Goal: Task Accomplishment & Management: Complete application form

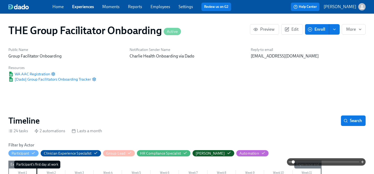
scroll to position [451, 0]
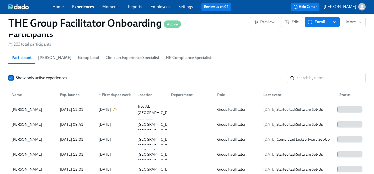
click at [79, 6] on link "Experiences" at bounding box center [83, 6] width 22 height 5
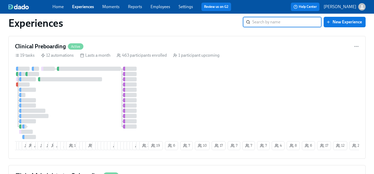
scroll to position [12, 0]
click at [206, 95] on div "4 6 9 10 19 2 11 2 16 2 18 1 12 6 6 3 14 8 1 6 8 4 2 23 21 13 11 12 3 3 4 7 3 6…" at bounding box center [187, 109] width 344 height 86
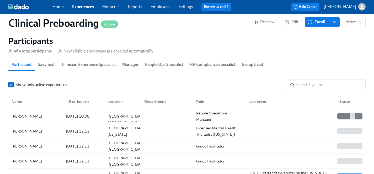
scroll to position [569, 0]
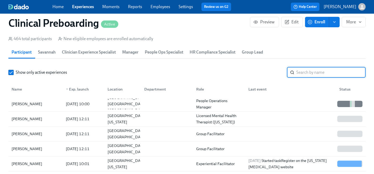
click at [306, 72] on input "search" at bounding box center [330, 72] width 69 height 10
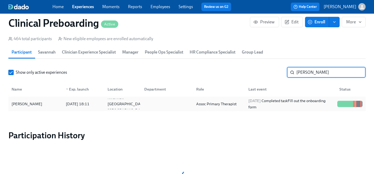
type input "[PERSON_NAME]"
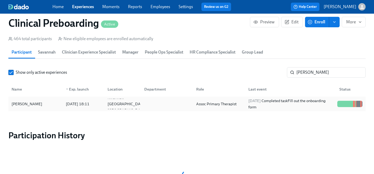
click at [24, 104] on div "[PERSON_NAME]" at bounding box center [26, 104] width 35 height 6
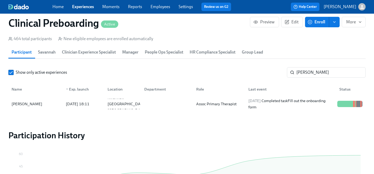
click at [162, 7] on link "Employees" at bounding box center [161, 6] width 20 height 5
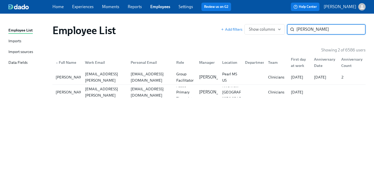
type input "[PERSON_NAME]"
click at [61, 92] on div "[PERSON_NAME]" at bounding box center [71, 92] width 35 height 6
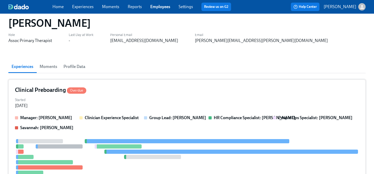
scroll to position [23, 0]
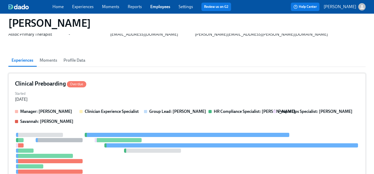
click at [103, 99] on div "Started Sep 15, 2025" at bounding box center [187, 96] width 344 height 13
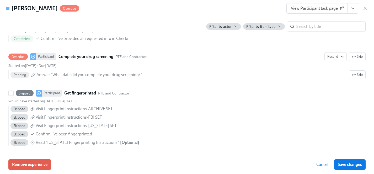
scroll to position [700, 0]
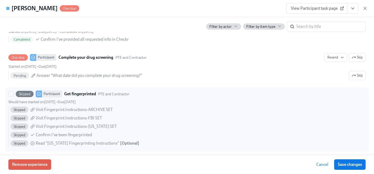
click at [21, 127] on span "Skipped" at bounding box center [19, 127] width 18 height 4
click at [13, 96] on input "Skipped Participant Get fingerprinted PTE and Contractor Would have started on …" at bounding box center [11, 94] width 5 height 5
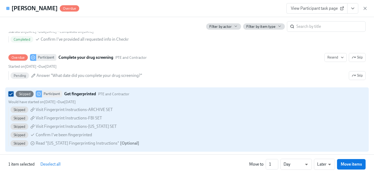
click at [12, 94] on input "Skipped Participant Get fingerprinted PTE and Contractor Would have started on …" at bounding box center [11, 94] width 5 height 5
checkbox input "false"
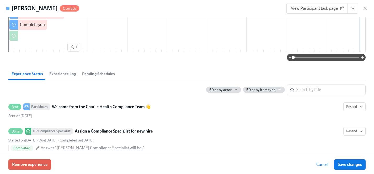
scroll to position [188, 0]
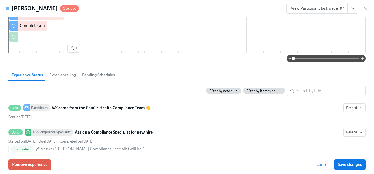
click at [62, 74] on span "Experience Log" at bounding box center [62, 75] width 26 height 6
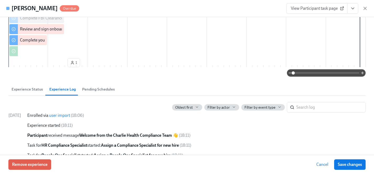
scroll to position [177, 0]
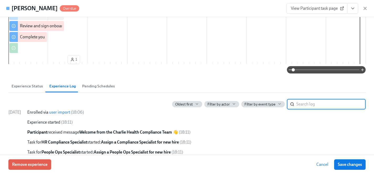
click at [31, 87] on span "Experience Status" at bounding box center [27, 86] width 31 height 6
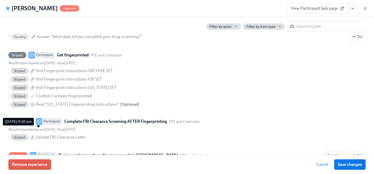
scroll to position [723, 0]
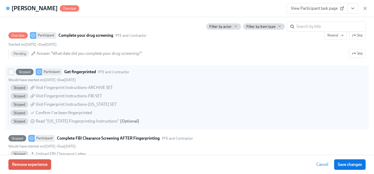
click at [11, 71] on input "Skipped Participant Get fingerprinted PTE and Contractor Would have started on …" at bounding box center [11, 72] width 5 height 5
checkbox input "true"
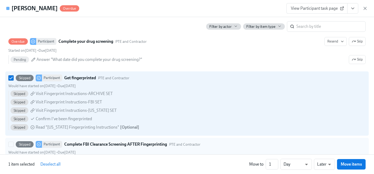
scroll to position [715, 0]
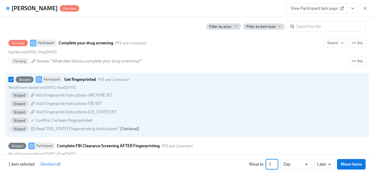
click at [277, 166] on input "1" at bounding box center [272, 164] width 13 height 10
click at [277, 162] on input "2" at bounding box center [272, 164] width 13 height 10
click at [277, 162] on input "3" at bounding box center [272, 164] width 13 height 10
click at [277, 162] on input "4" at bounding box center [272, 164] width 13 height 10
click at [277, 162] on input "5" at bounding box center [272, 164] width 13 height 10
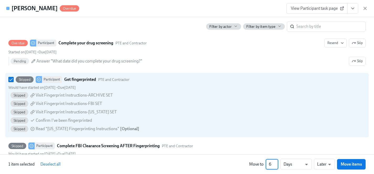
click at [277, 162] on input "6" at bounding box center [272, 164] width 13 height 10
click at [277, 162] on input "7" at bounding box center [272, 164] width 13 height 10
click at [277, 162] on input "8" at bounding box center [272, 164] width 13 height 10
type input "9"
click at [277, 162] on input "9" at bounding box center [272, 164] width 13 height 10
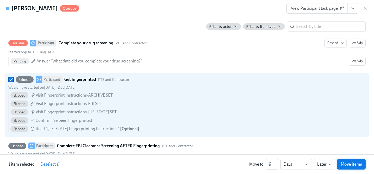
click at [350, 163] on span "Move items" at bounding box center [351, 164] width 21 height 5
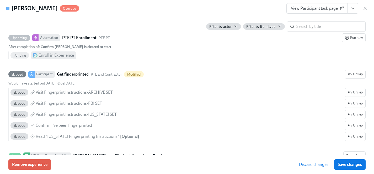
scroll to position [1081, 0]
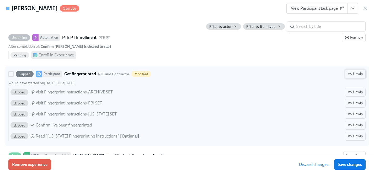
click at [354, 73] on span "Unskip" at bounding box center [355, 73] width 15 height 5
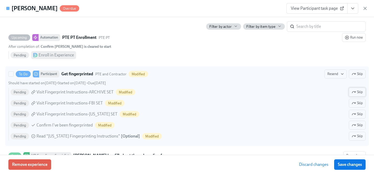
click at [360, 92] on span "Skip" at bounding box center [357, 91] width 11 height 5
click at [360, 103] on span "Skip" at bounding box center [357, 102] width 11 height 5
click at [360, 136] on span "Skip" at bounding box center [357, 136] width 11 height 5
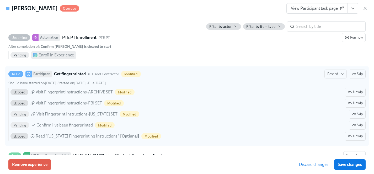
click at [349, 164] on span "Save changes" at bounding box center [350, 164] width 24 height 5
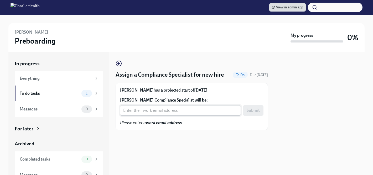
click at [150, 113] on input "Bernie J. Justilien's Compliance Specialist will be:" at bounding box center [180, 110] width 121 height 10
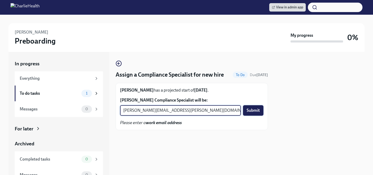
type input "michelle.winograd@charliehealth.com"
click at [251, 111] on span "Submit" at bounding box center [252, 110] width 13 height 5
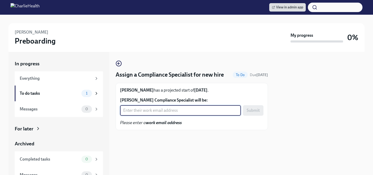
click at [162, 112] on input "Heather Christenson-Reeves's Compliance Specialist will be:" at bounding box center [180, 110] width 121 height 10
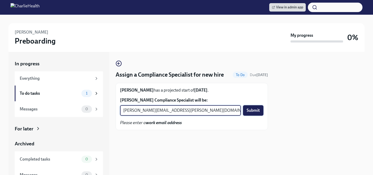
type input "kristy.johnson@charliehealth.com"
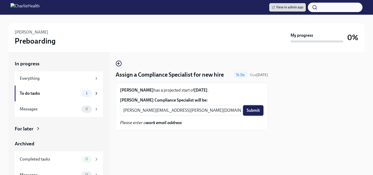
click at [256, 108] on span "Submit" at bounding box center [252, 110] width 13 height 5
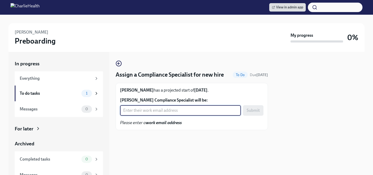
click at [132, 110] on input "[PERSON_NAME] Compliance Specialist will be:" at bounding box center [180, 110] width 121 height 10
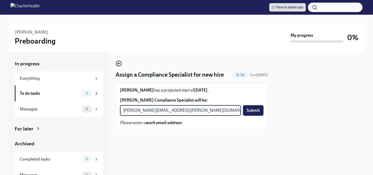
type input "[PERSON_NAME][EMAIL_ADDRESS][PERSON_NAME][DOMAIN_NAME]"
click at [254, 109] on span "Submit" at bounding box center [252, 110] width 13 height 5
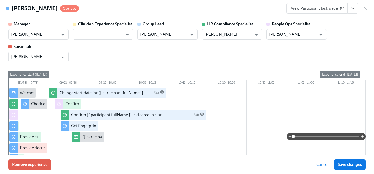
scroll to position [1081, 0]
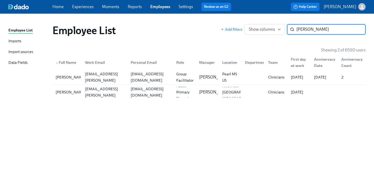
click at [86, 7] on link "Experiences" at bounding box center [83, 6] width 22 height 5
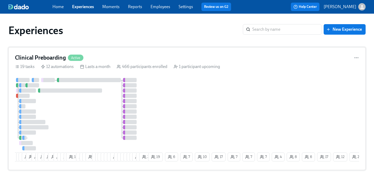
click at [98, 113] on div at bounding box center [81, 114] width 132 height 72
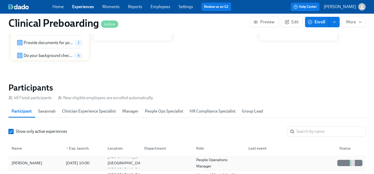
scroll to position [567, 0]
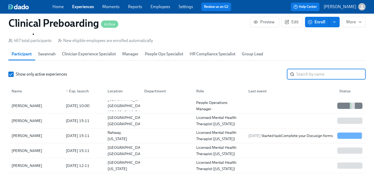
click at [307, 74] on input "search" at bounding box center [330, 74] width 69 height 10
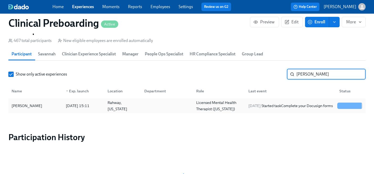
type input "[PERSON_NAME]"
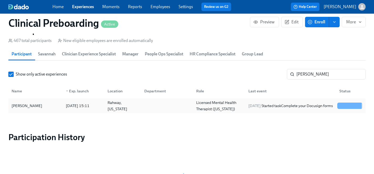
click at [19, 105] on div "[PERSON_NAME]" at bounding box center [26, 106] width 35 height 6
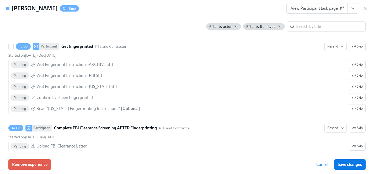
scroll to position [805, 0]
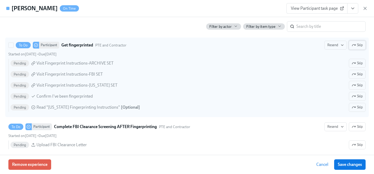
click at [356, 45] on span "Skip" at bounding box center [357, 45] width 11 height 5
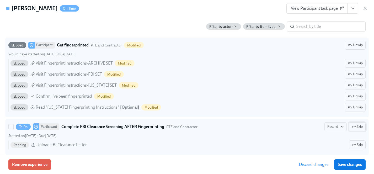
click at [358, 126] on span "Skip" at bounding box center [357, 126] width 11 height 5
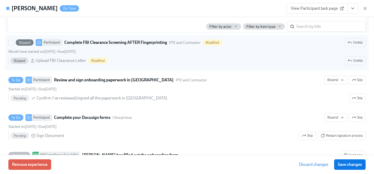
scroll to position [920, 0]
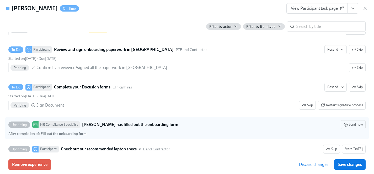
drag, startPoint x: 347, startPoint y: 164, endPoint x: 241, endPoint y: 120, distance: 114.7
click at [347, 164] on span "Save changes" at bounding box center [350, 164] width 24 height 5
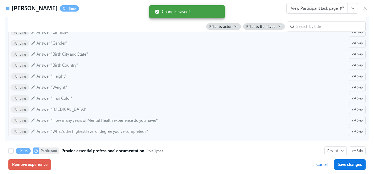
scroll to position [468, 0]
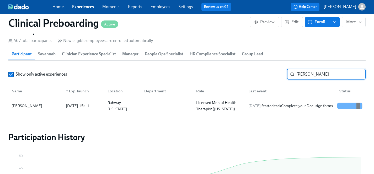
drag, startPoint x: 315, startPoint y: 75, endPoint x: 269, endPoint y: 74, distance: 46.2
click at [269, 74] on div "Show only active experiences [PERSON_NAME] ​" at bounding box center [186, 74] width 357 height 10
click at [83, 7] on link "Experiences" at bounding box center [83, 6] width 22 height 5
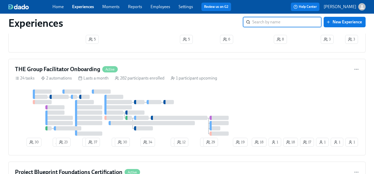
scroll to position [490, 0]
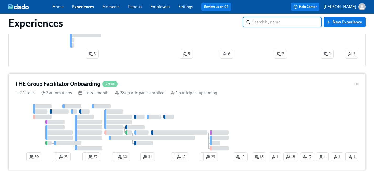
click at [163, 106] on div "THE Group Facilitator Onboarding Active 24 tasks 2 automations Lasts a month 28…" at bounding box center [186, 121] width 357 height 97
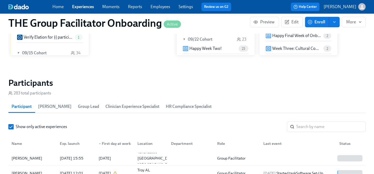
scroll to position [459, 0]
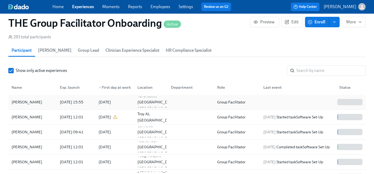
click at [33, 103] on div "[PERSON_NAME]" at bounding box center [26, 102] width 35 height 6
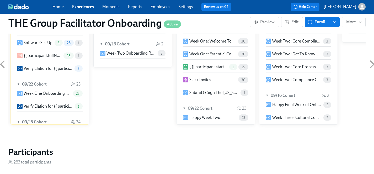
scroll to position [273, 0]
